Goal: Transaction & Acquisition: Purchase product/service

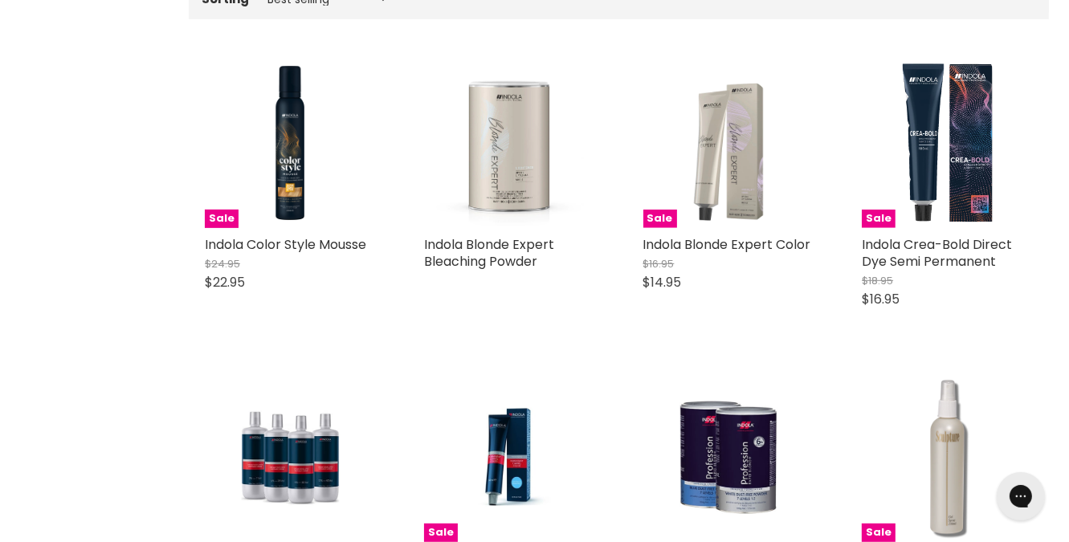
scroll to position [482, 0]
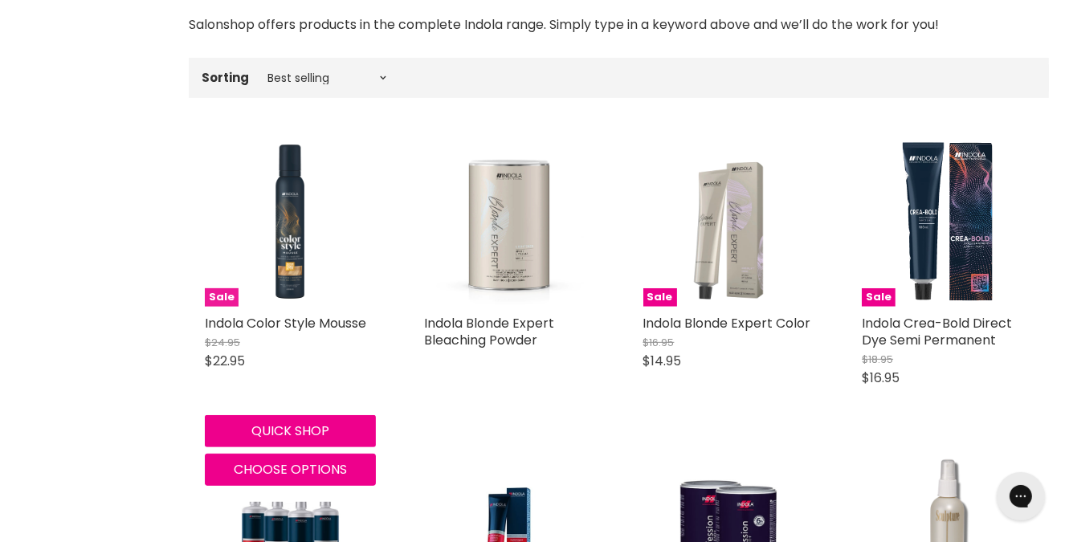
click at [278, 247] on img "Main content" at bounding box center [290, 222] width 171 height 171
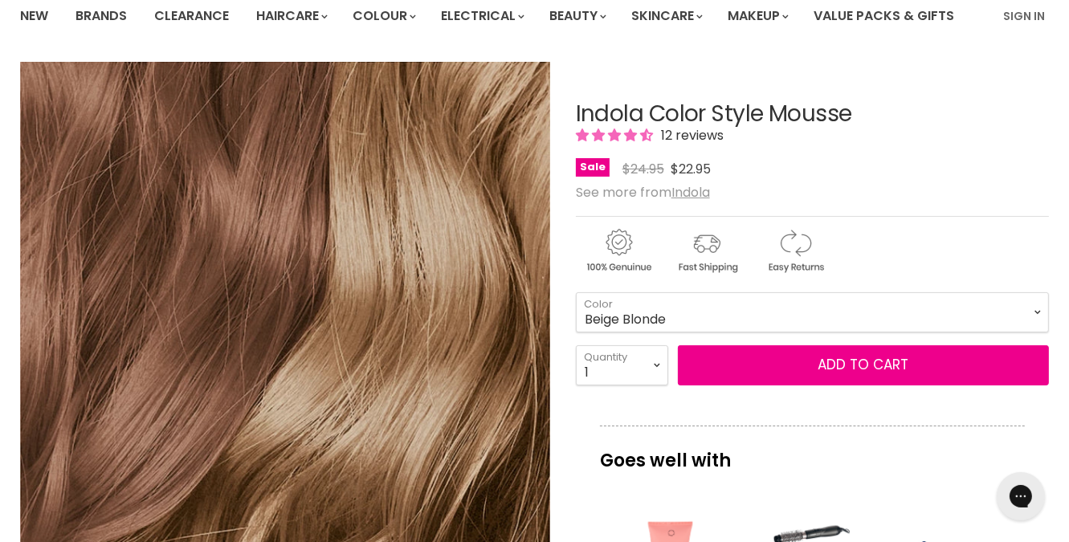
scroll to position [161, 0]
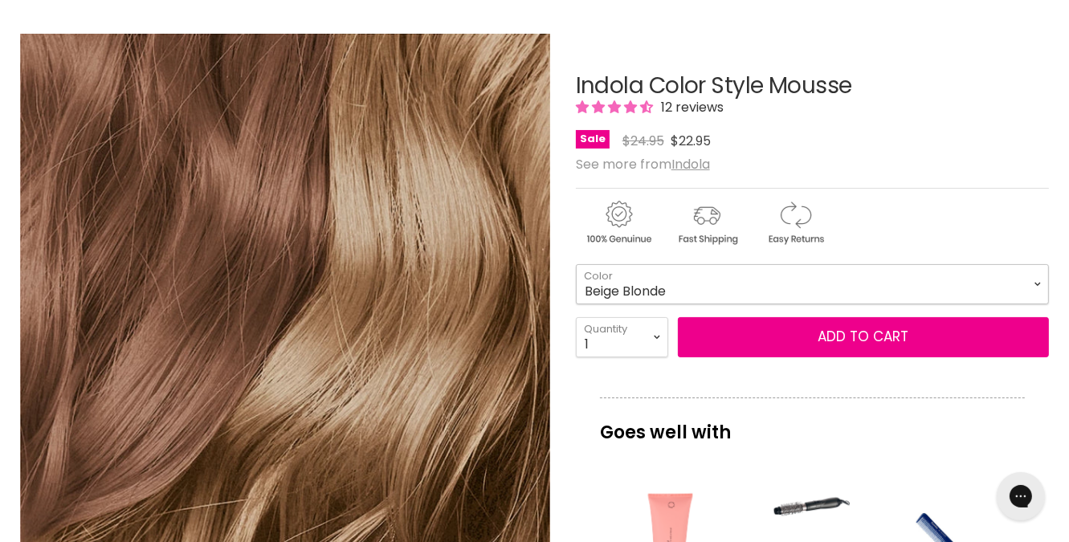
click at [678, 284] on select "Beige Blonde Honey Blonde Medium Blonde Dark Blonde Medium Brown Strawberry Ros…" at bounding box center [812, 284] width 473 height 40
click at [576, 264] on select "Beige Blonde Honey Blonde Medium Blonde Dark Blonde Medium Brown Strawberry Ros…" at bounding box center [812, 284] width 473 height 40
select select "Medium Blonde"
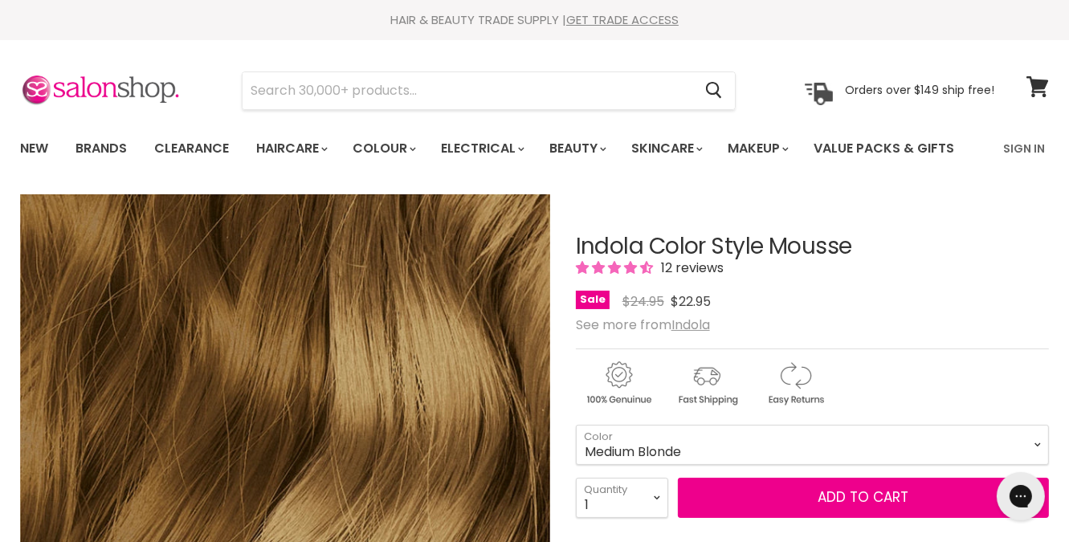
click at [703, 385] on img "Main content" at bounding box center [706, 383] width 85 height 49
click at [714, 373] on img "Main content" at bounding box center [706, 383] width 85 height 49
click at [715, 370] on img "Main content" at bounding box center [706, 383] width 85 height 49
click at [871, 89] on p "Orders over $149 ship free!" at bounding box center [919, 90] width 149 height 14
click at [815, 92] on img at bounding box center [819, 94] width 28 height 22
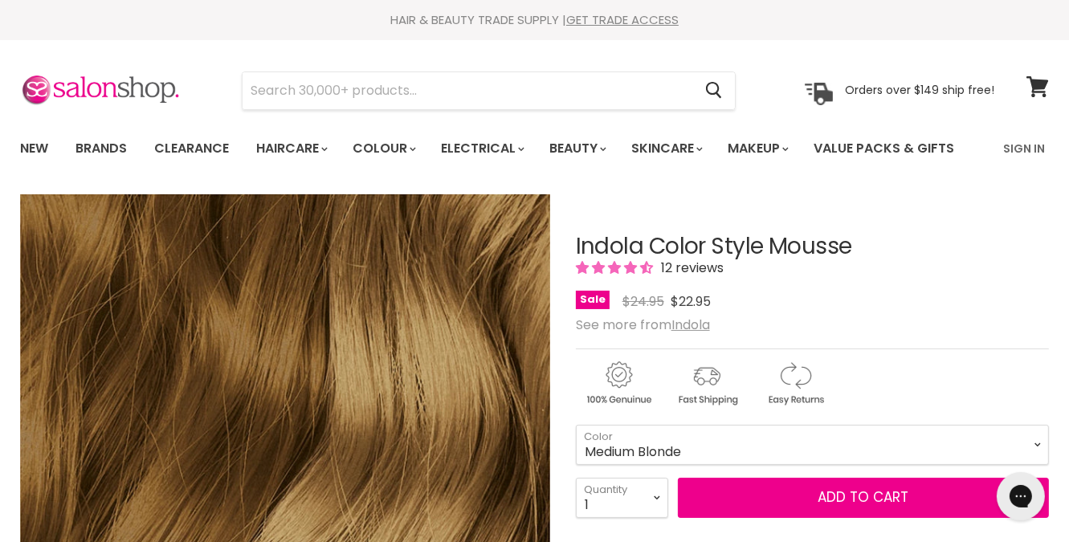
click at [815, 92] on img at bounding box center [819, 94] width 28 height 22
click at [636, 18] on link "GET TRADE ACCESS" at bounding box center [622, 19] width 112 height 17
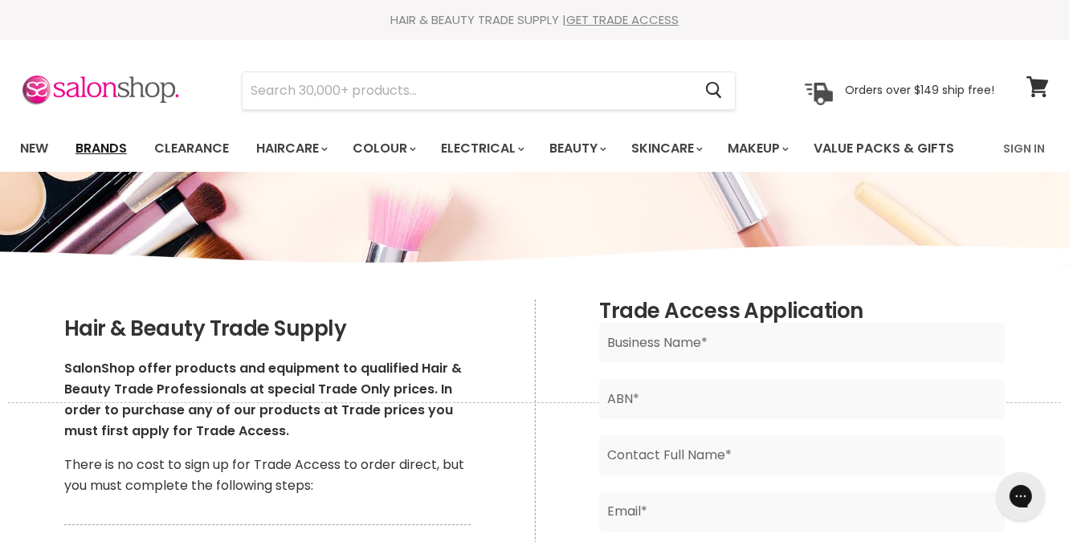
click at [112, 145] on link "Brands" at bounding box center [101, 149] width 76 height 34
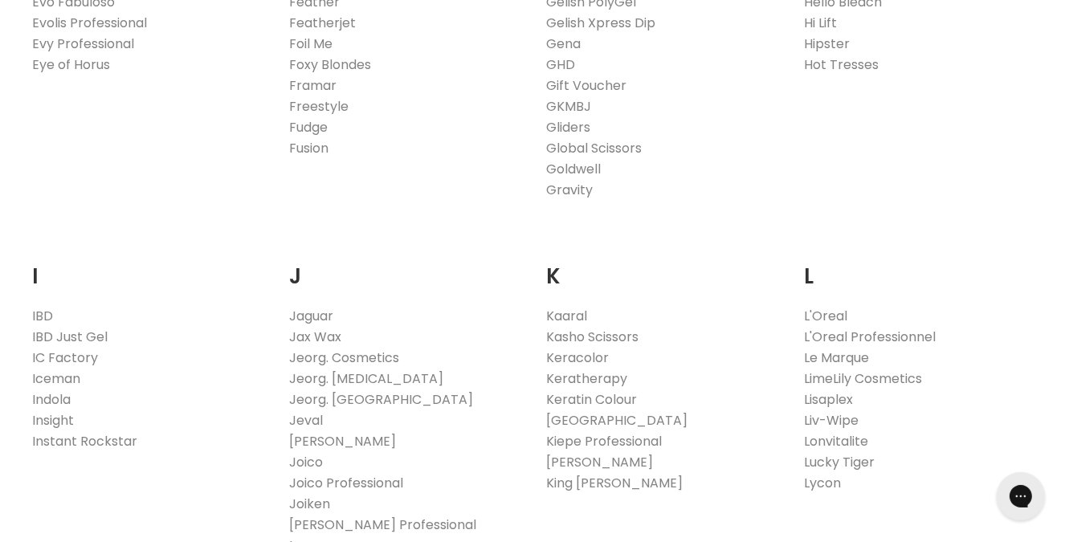
scroll to position [1205, 0]
click at [62, 402] on link "Indola" at bounding box center [51, 399] width 39 height 18
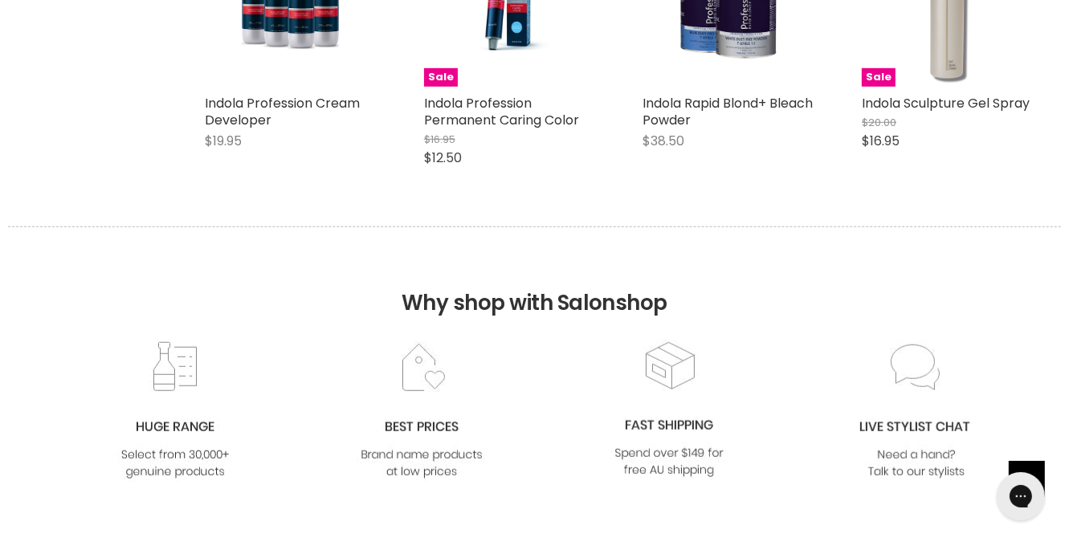
scroll to position [1044, 0]
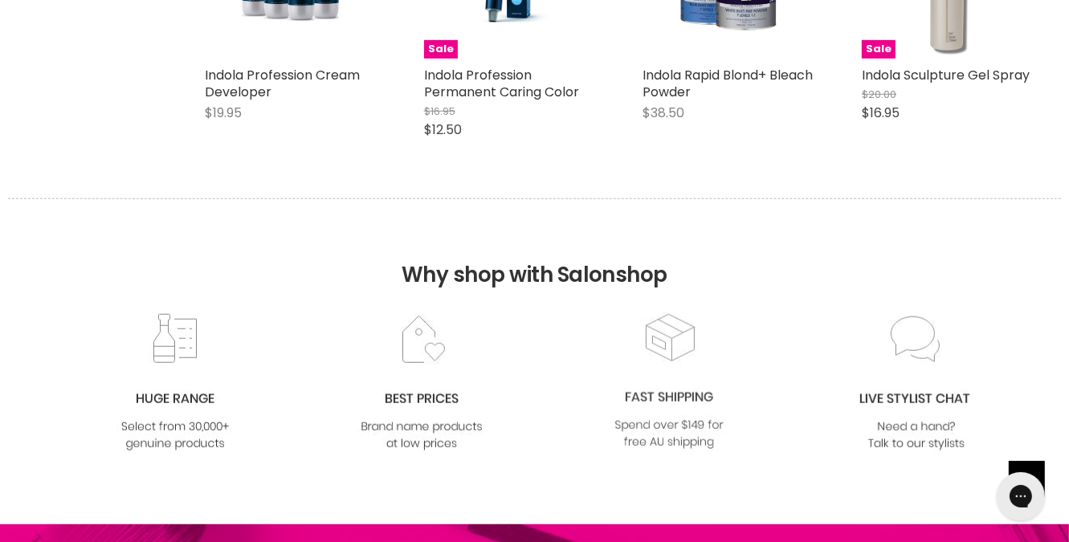
click at [667, 394] on img at bounding box center [669, 382] width 130 height 141
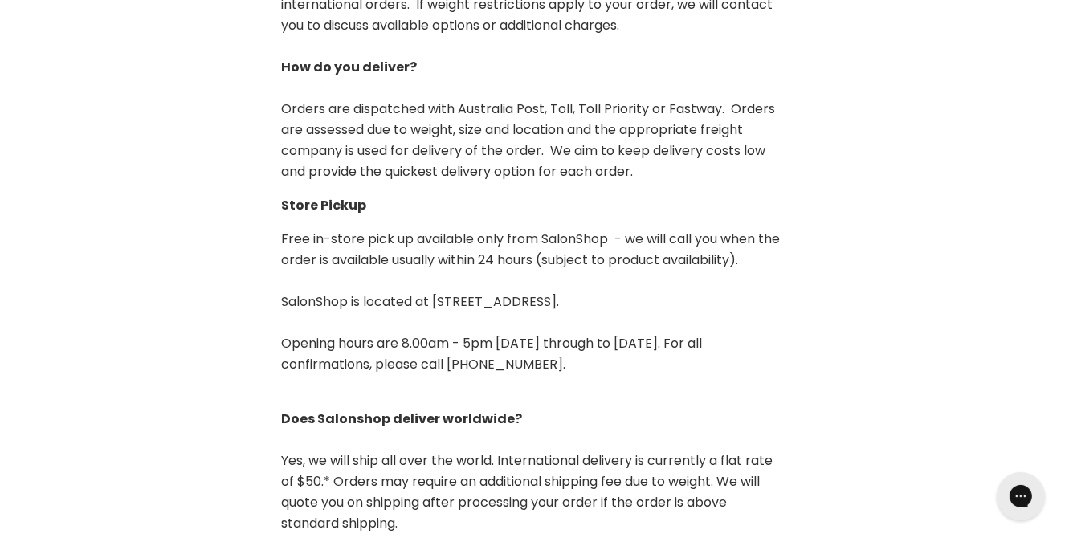
scroll to position [562, 0]
